Goal: Information Seeking & Learning: Learn about a topic

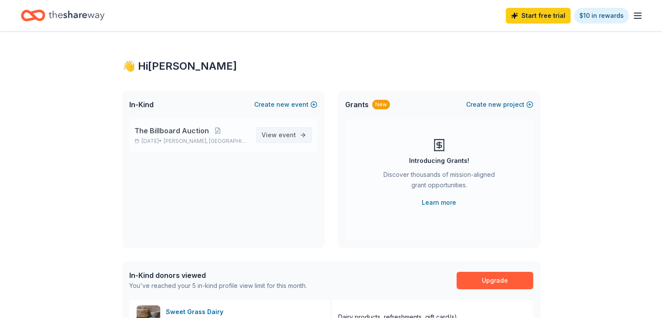
click at [283, 134] on span "event" at bounding box center [286, 134] width 17 height 7
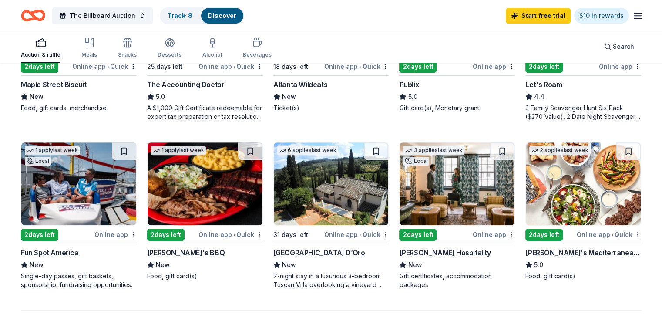
scroll to position [515, 0]
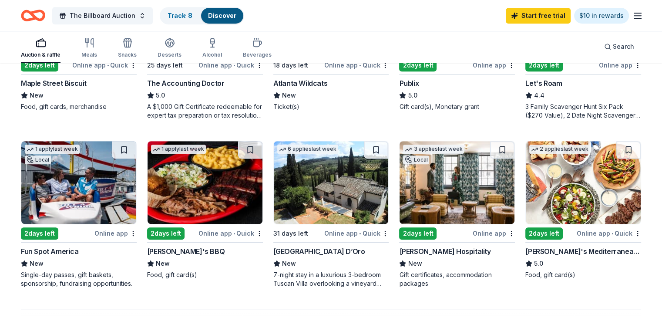
click at [431, 256] on div "[PERSON_NAME] Hospitality" at bounding box center [444, 251] width 91 height 10
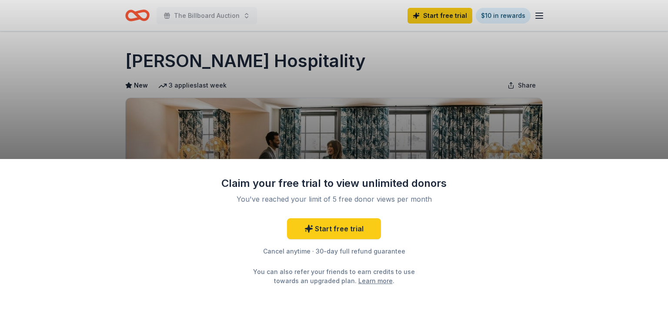
click at [592, 117] on div "Claim your free trial to view unlimited donors You've reached your limit of 5 f…" at bounding box center [334, 159] width 668 height 318
